Goal: Navigation & Orientation: Find specific page/section

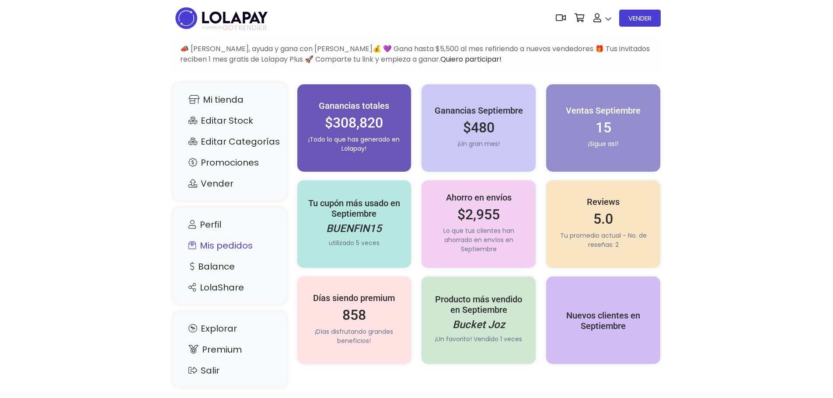
click at [240, 249] on link "Mis pedidos" at bounding box center [229, 245] width 97 height 17
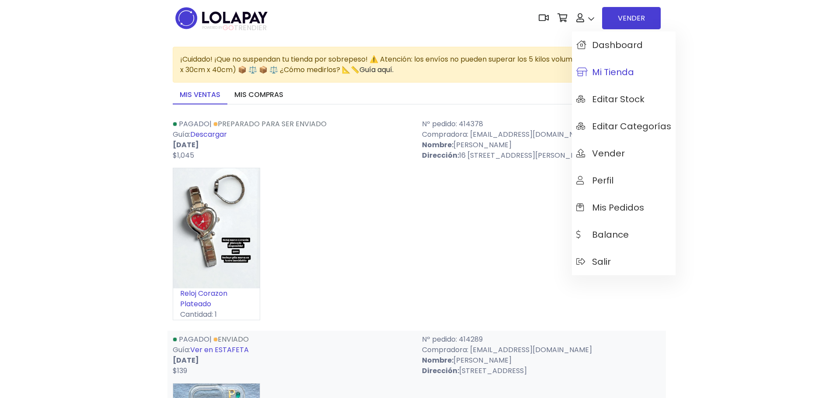
click at [607, 77] on span "Mi tienda" at bounding box center [605, 72] width 58 height 10
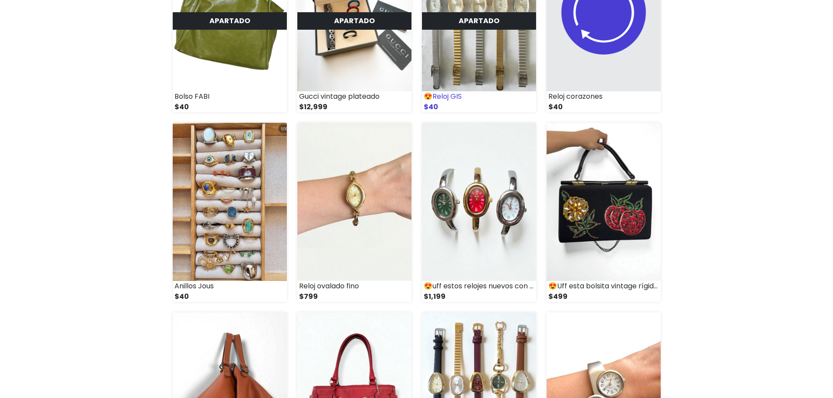
scroll to position [219, 0]
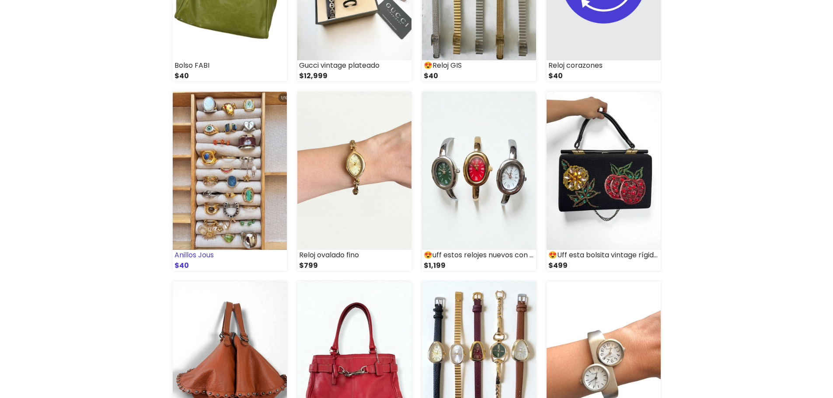
click at [253, 185] on img at bounding box center [230, 171] width 114 height 158
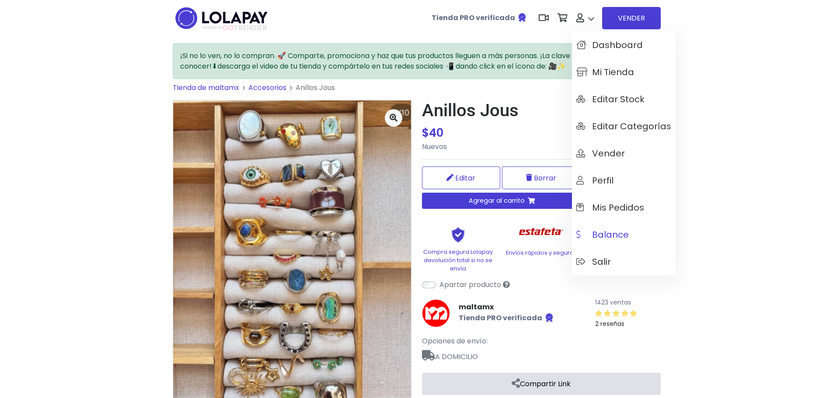
click at [622, 231] on span "Balance" at bounding box center [602, 235] width 52 height 10
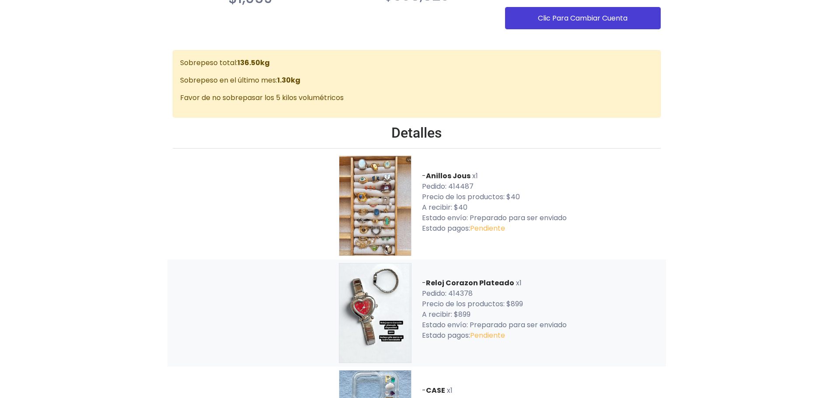
scroll to position [175, 0]
